Goal: Check status: Check status

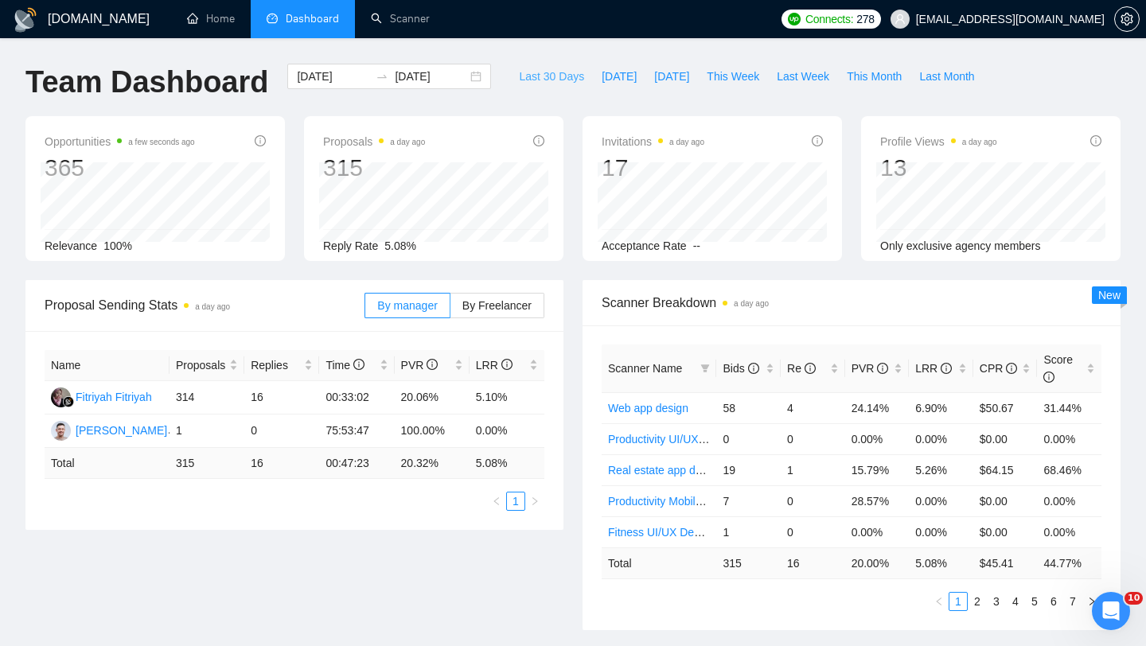
click at [527, 69] on span "Last 30 Days" at bounding box center [551, 77] width 65 height 18
type input "[DATE]"
drag, startPoint x: 172, startPoint y: 459, endPoint x: 219, endPoint y: 459, distance: 46.9
click at [219, 459] on td "306" at bounding box center [206, 463] width 75 height 31
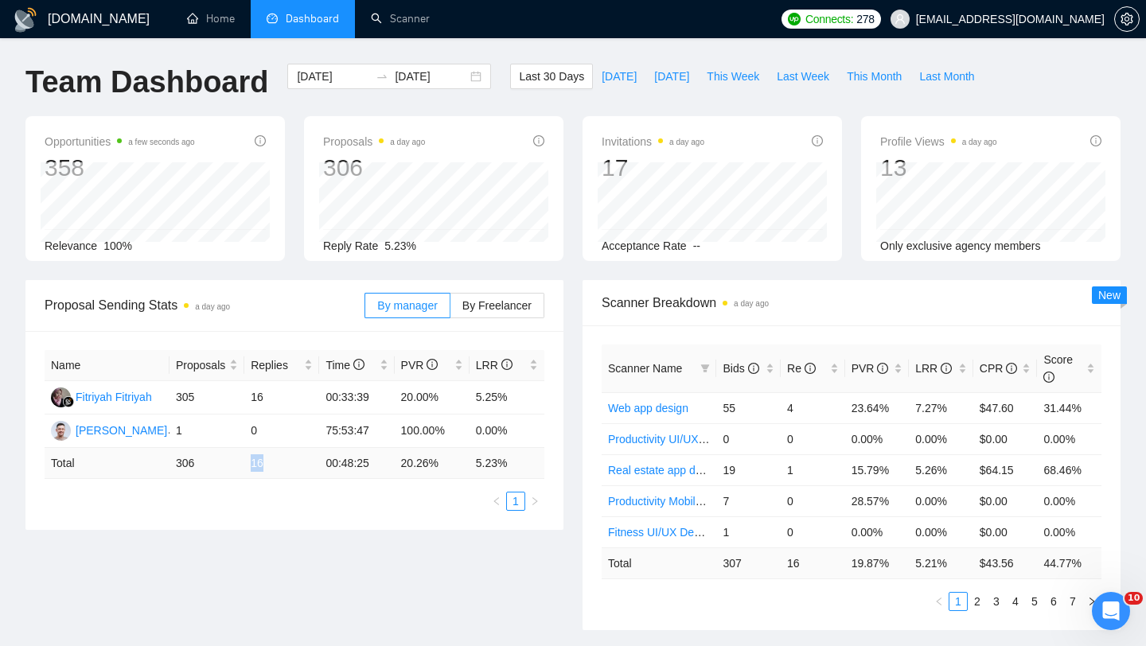
drag, startPoint x: 243, startPoint y: 455, endPoint x: 289, endPoint y: 453, distance: 46.2
click at [290, 455] on tr "Total 306 16 00:48:25 20.26 % 5.23 %" at bounding box center [295, 463] width 500 height 31
drag, startPoint x: 466, startPoint y: 464, endPoint x: 517, endPoint y: 463, distance: 50.9
click at [517, 463] on tr "Total 306 16 00:48:25 20.26 % 5.23 %" at bounding box center [295, 463] width 500 height 31
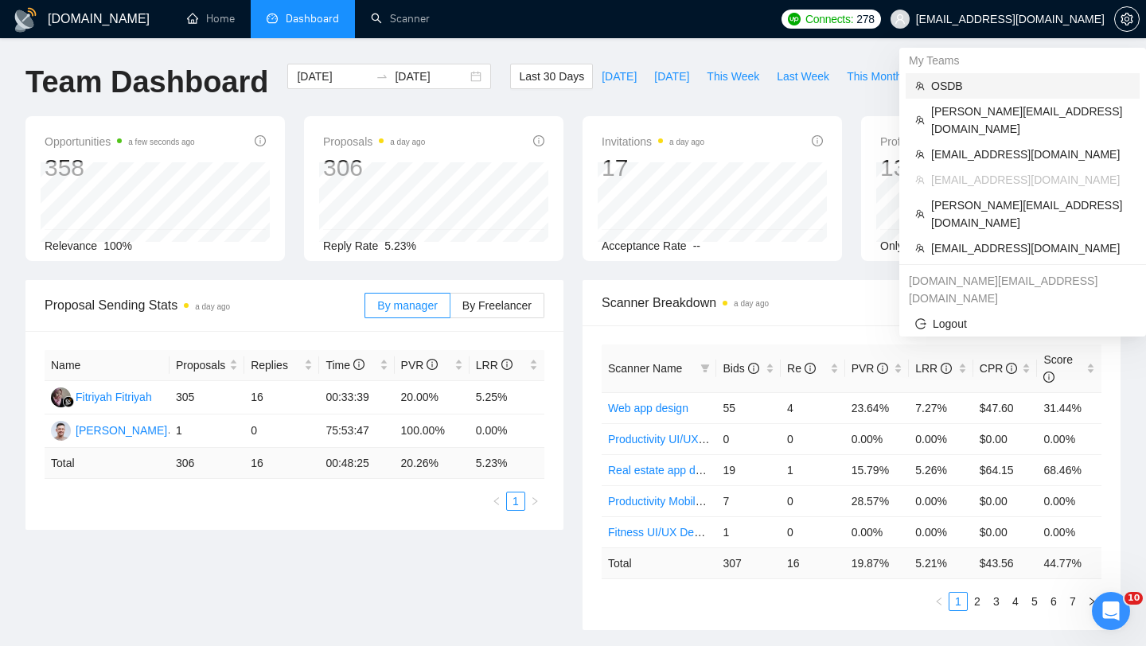
click at [963, 85] on span "OSDB" at bounding box center [1030, 86] width 199 height 18
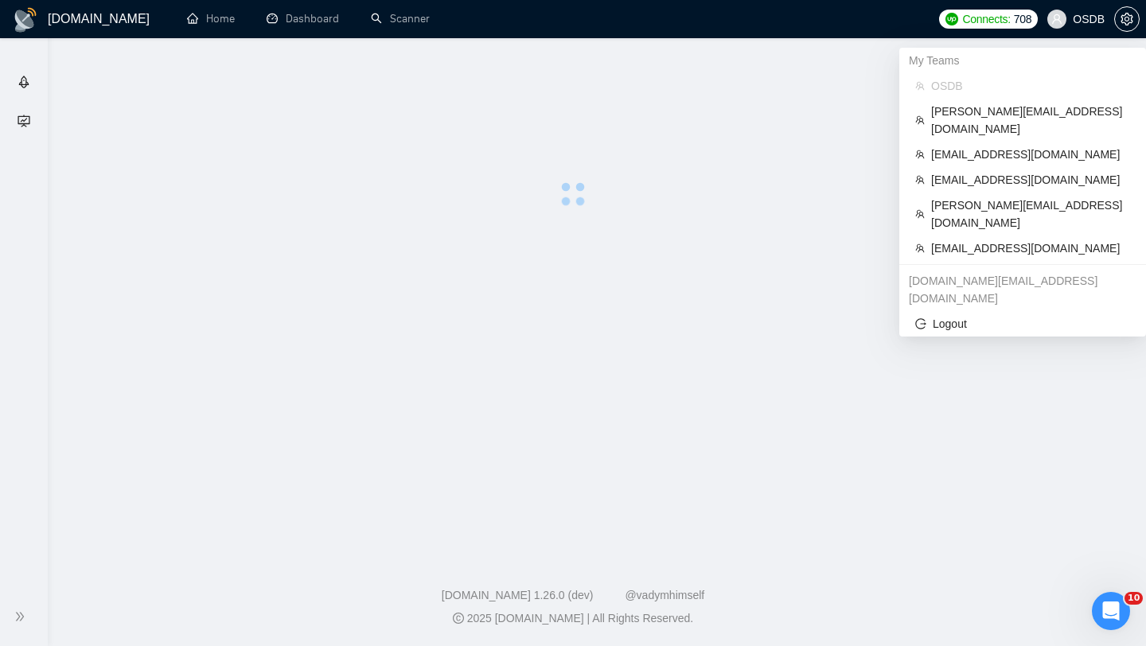
click at [963, 85] on body "Getting Started Academy [DOMAIN_NAME] Home Dashboard Scanner Connects: 708 OSDB…" at bounding box center [573, 323] width 1146 height 646
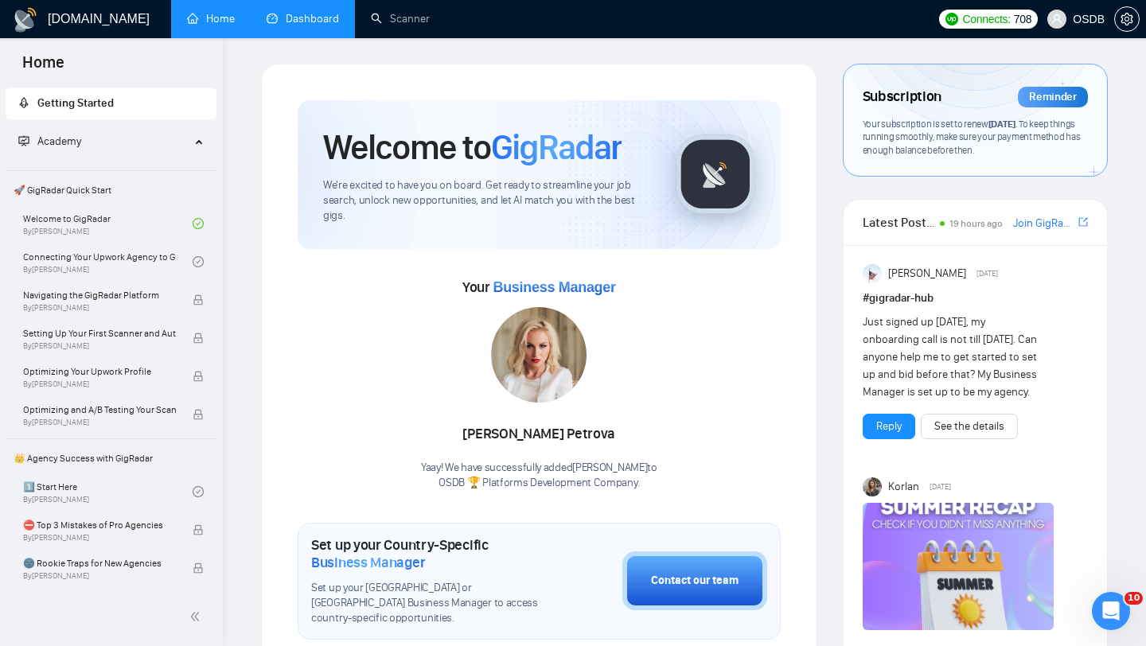
click at [309, 25] on link "Dashboard" at bounding box center [302, 19] width 72 height 14
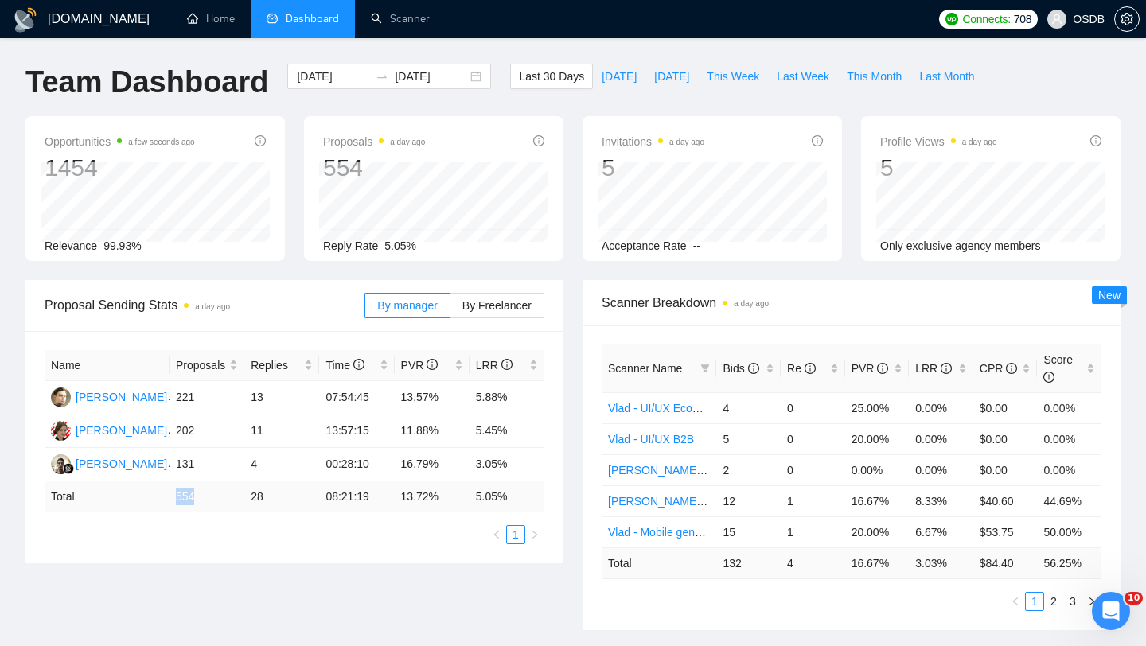
drag, startPoint x: 173, startPoint y: 496, endPoint x: 212, endPoint y: 496, distance: 39.0
click at [213, 496] on td "554" at bounding box center [206, 496] width 75 height 31
drag, startPoint x: 251, startPoint y: 493, endPoint x: 300, endPoint y: 489, distance: 49.5
click at [302, 489] on td "28" at bounding box center [281, 496] width 75 height 31
click at [466, 75] on div "[DATE] [DATE]" at bounding box center [389, 76] width 204 height 25
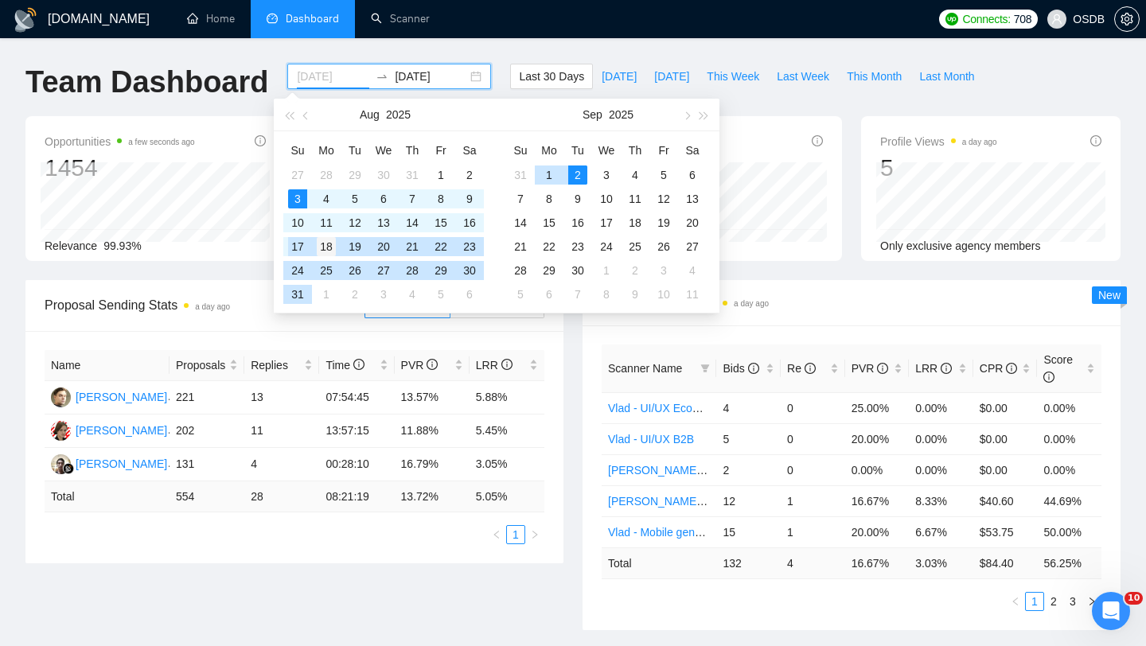
type input "[DATE]"
click at [324, 247] on div "18" at bounding box center [326, 246] width 19 height 19
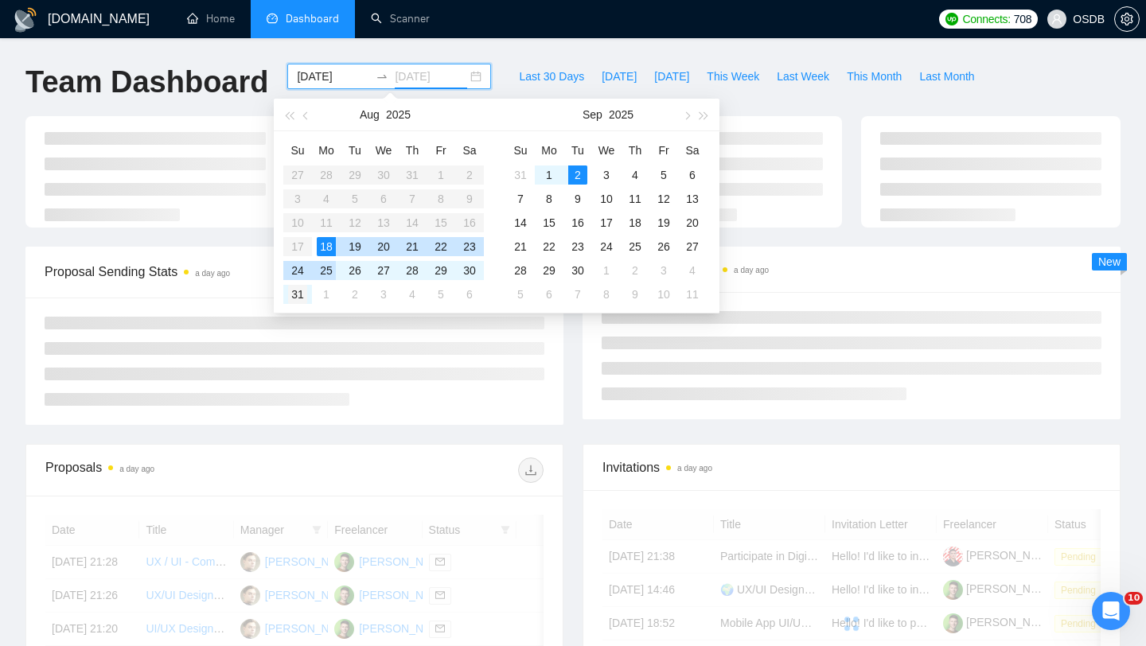
type input "[DATE]"
click at [297, 290] on div "31" at bounding box center [297, 294] width 19 height 19
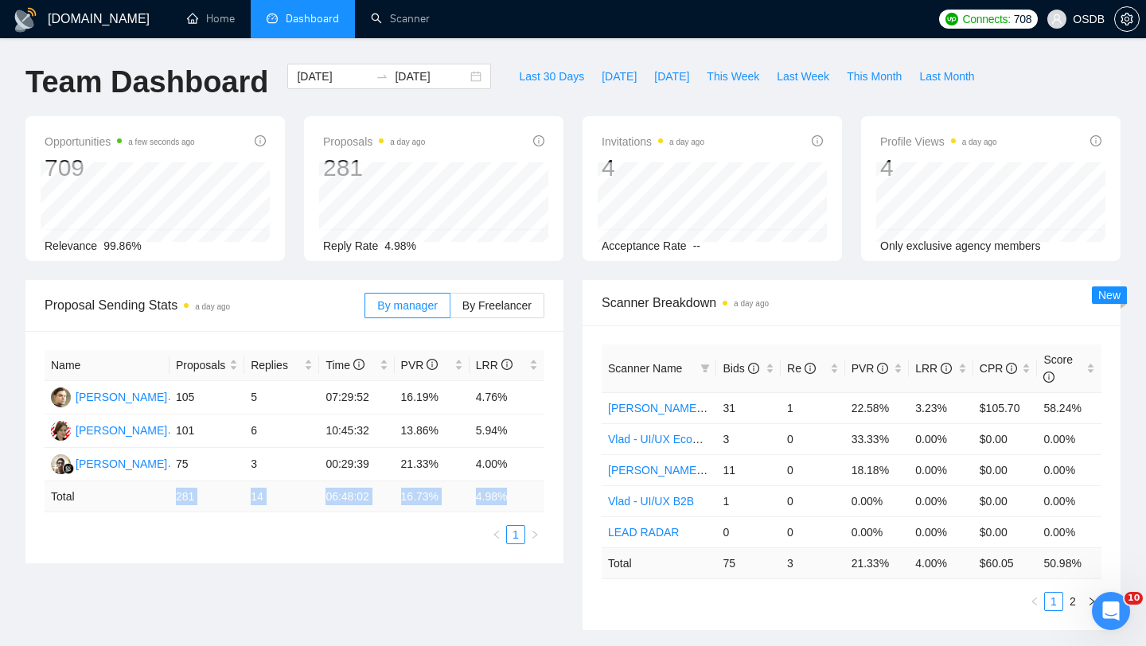
drag, startPoint x: 171, startPoint y: 495, endPoint x: 526, endPoint y: 507, distance: 355.0
click at [526, 507] on tr "Total 281 14 06:48:02 16.73 % 4.98 %" at bounding box center [295, 496] width 500 height 31
click at [546, 477] on div "Name Proposals Replies Time PVR LRR [PERSON_NAME] 105 5 07:29:52 16.19% 4.76% […" at bounding box center [294, 447] width 538 height 232
